Goal: Information Seeking & Learning: Learn about a topic

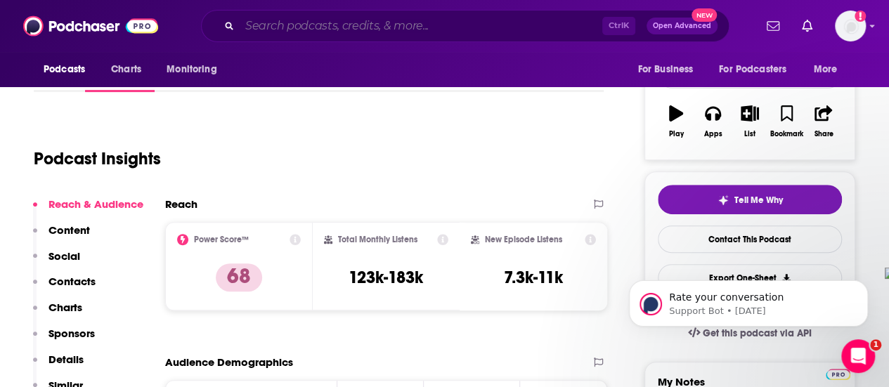
click at [356, 19] on input "Search podcasts, credits, & more..." at bounding box center [421, 26] width 363 height 22
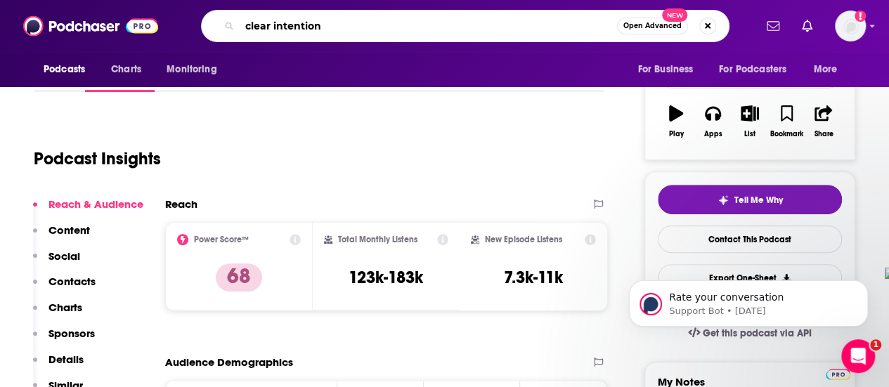
type input "clear intentions"
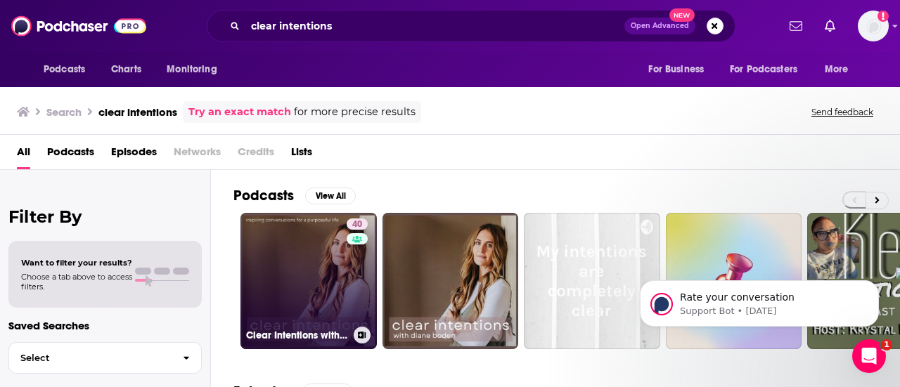
click at [311, 269] on link "40 Clear Intentions with [PERSON_NAME]" at bounding box center [308, 281] width 136 height 136
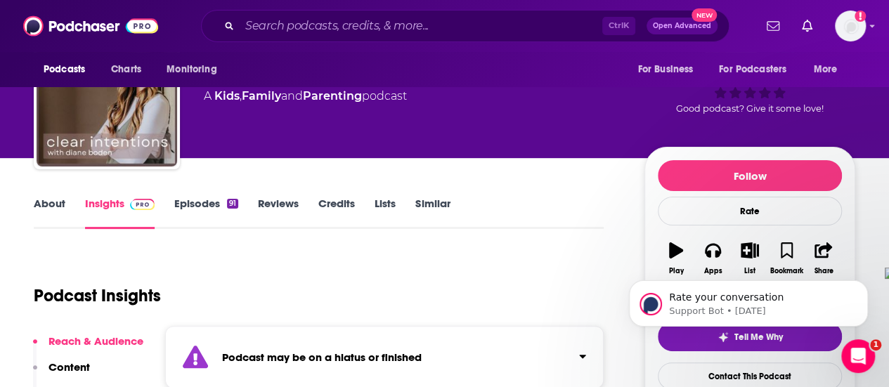
scroll to position [70, 0]
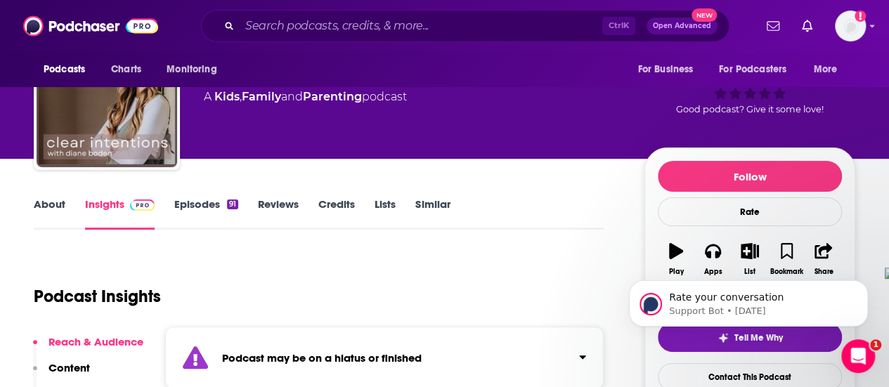
click at [37, 205] on link "About" at bounding box center [50, 214] width 32 height 32
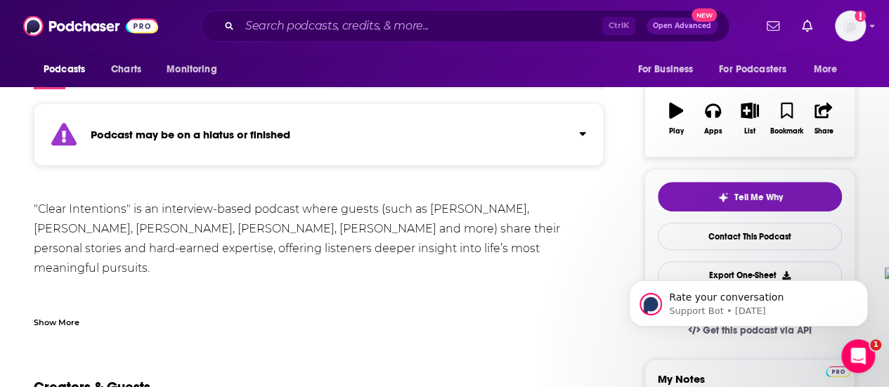
scroll to position [141, 0]
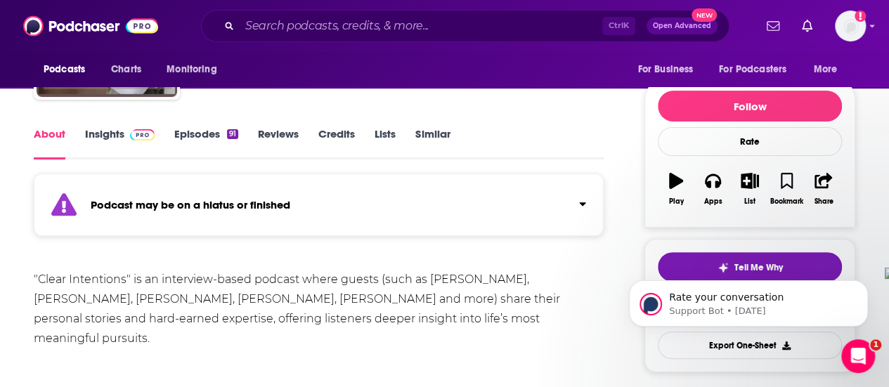
click at [194, 143] on link "Episodes 91" at bounding box center [206, 143] width 64 height 32
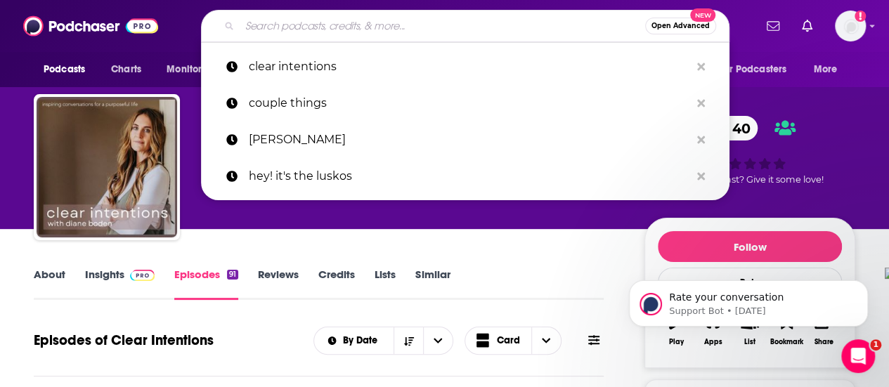
click at [392, 23] on input "Search podcasts, credits, & more..." at bounding box center [443, 26] width 406 height 22
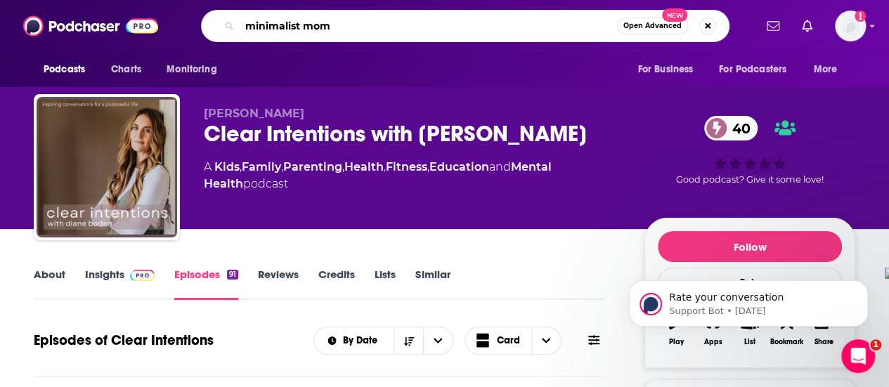
type input "minimalist moms"
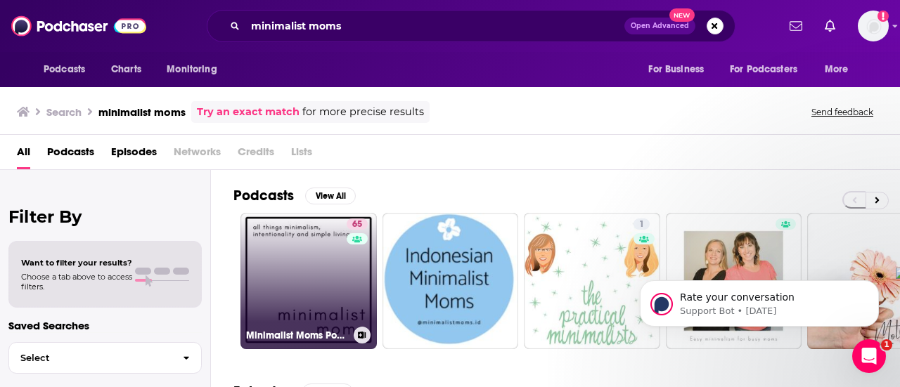
click at [313, 274] on link "65 Minimalist Moms Podcast | All Things Minimalism, Intentionality & Simple Liv…" at bounding box center [308, 281] width 136 height 136
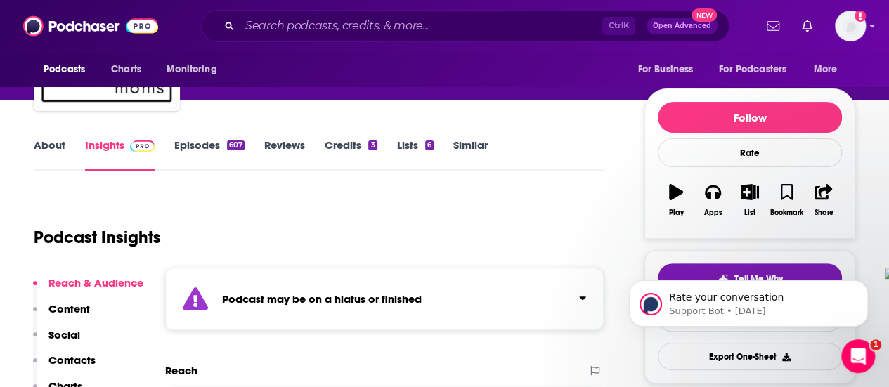
scroll to position [70, 0]
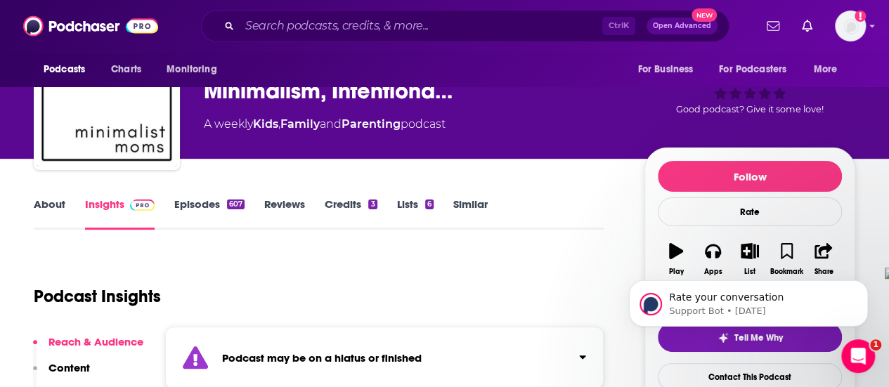
click at [201, 201] on link "Episodes 607" at bounding box center [209, 214] width 70 height 32
